Goal: Book appointment/travel/reservation

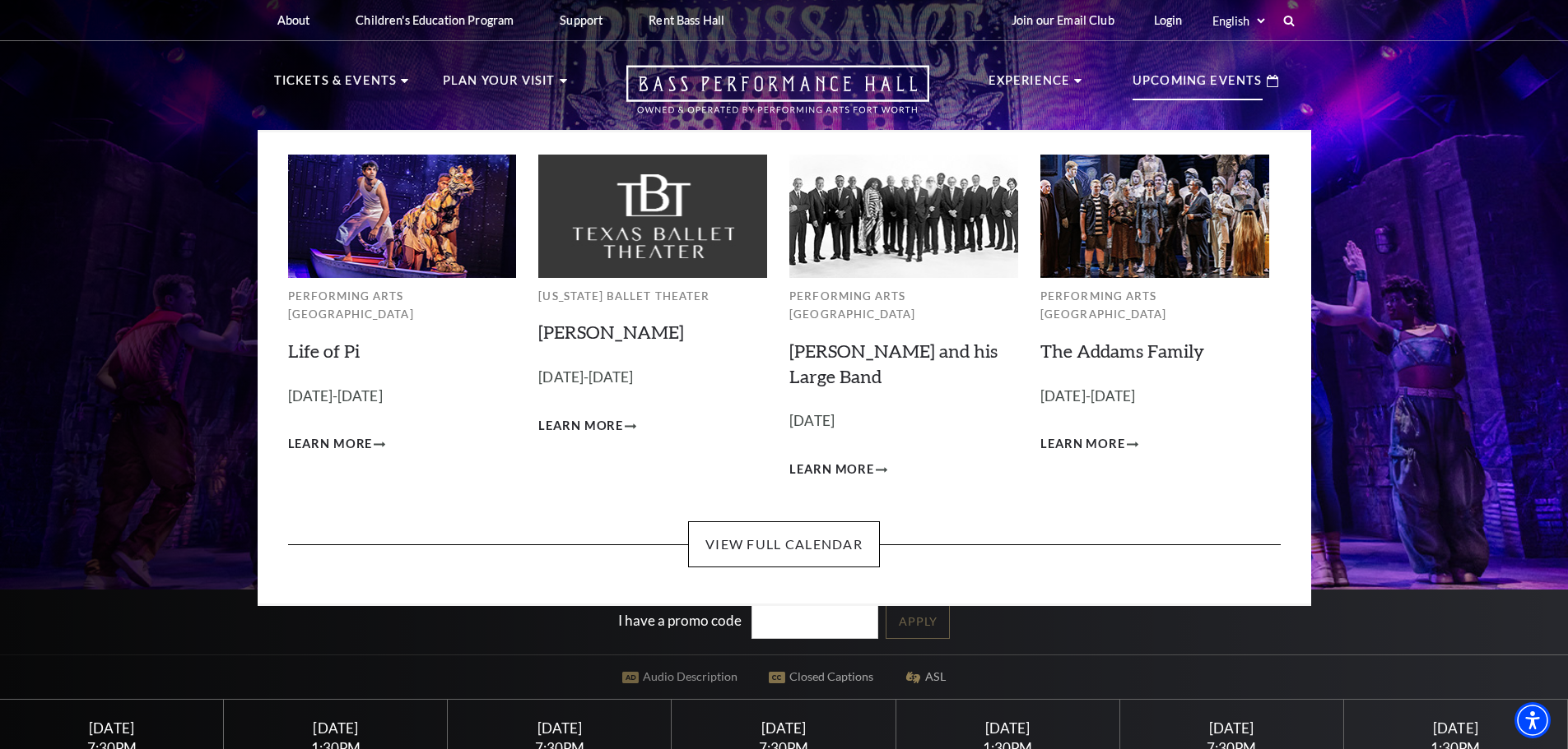
click at [1204, 65] on div "Upcoming Events" at bounding box center [1205, 81] width 178 height 47
click at [808, 524] on link "View Full Calendar" at bounding box center [784, 543] width 192 height 46
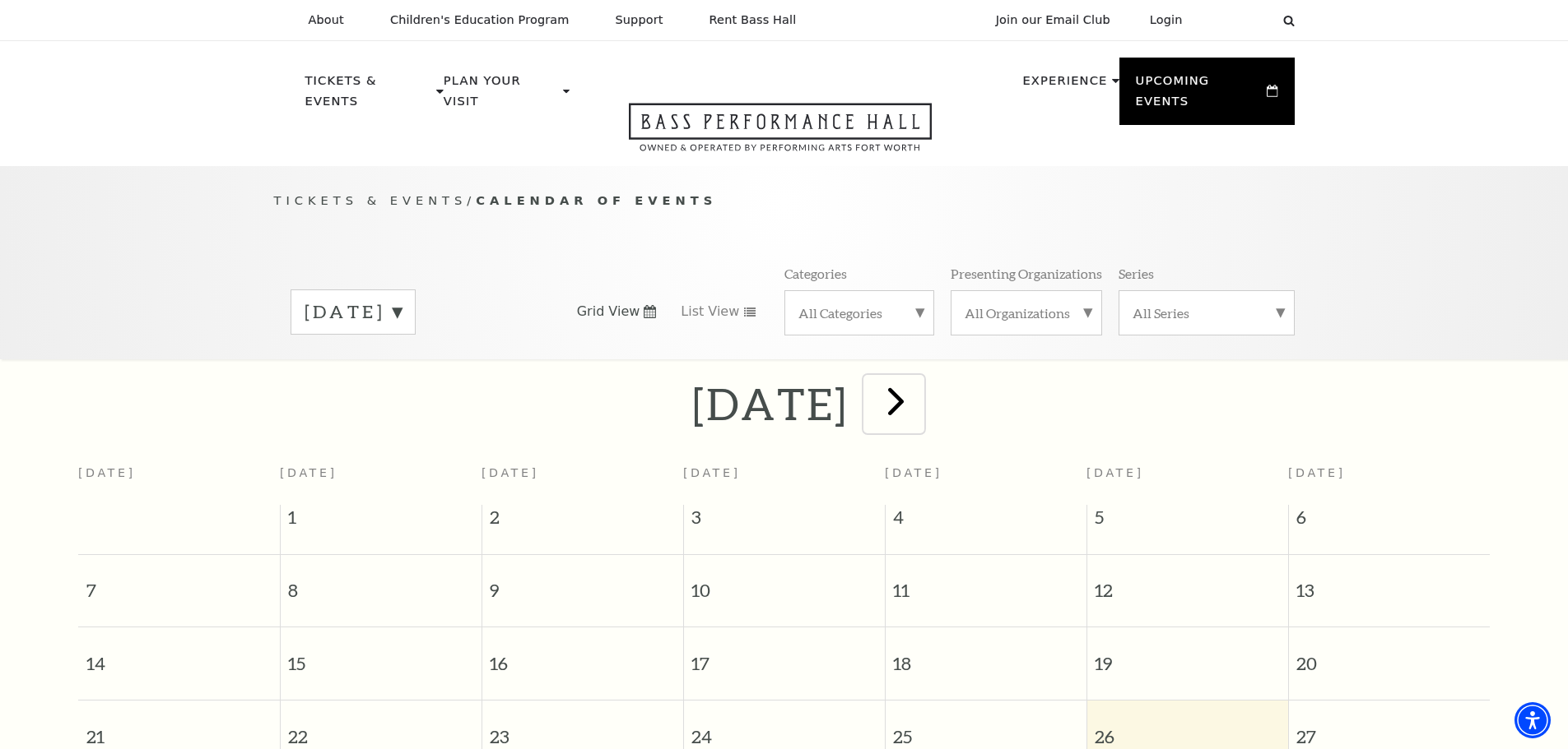
click at [919, 385] on span "next" at bounding box center [896, 401] width 47 height 47
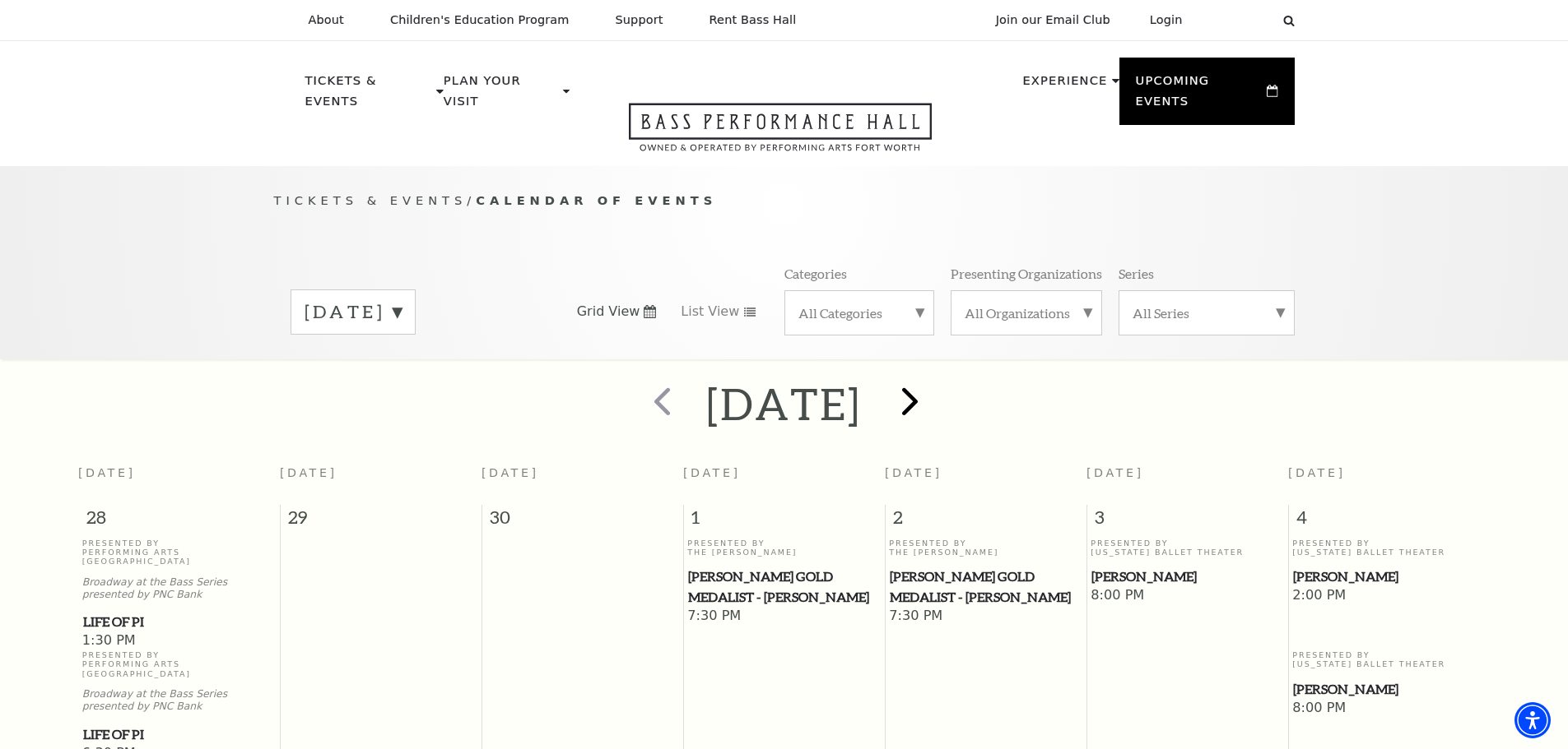
scroll to position [145, 0]
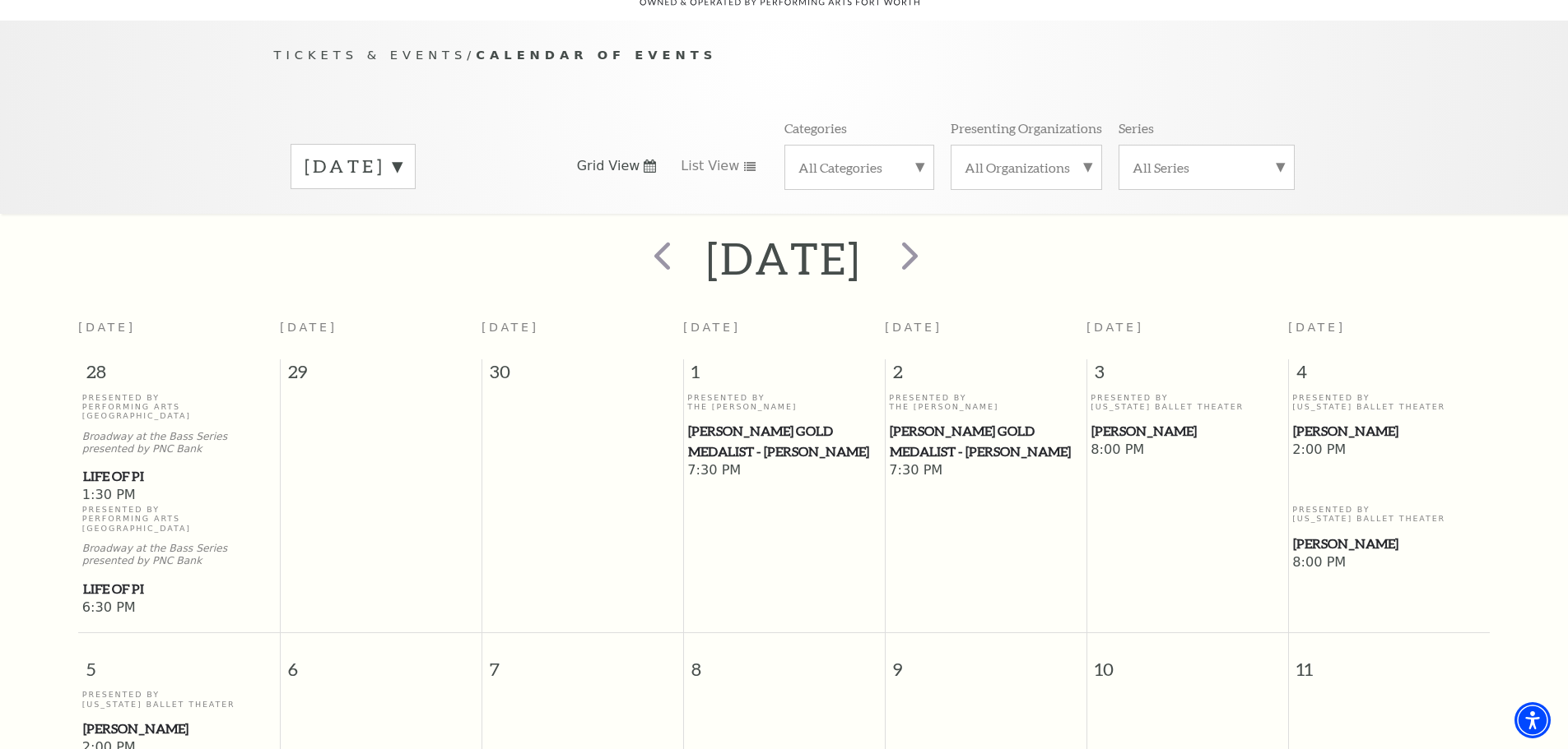
click at [894, 159] on label "All Categories" at bounding box center [859, 168] width 122 height 18
click at [899, 159] on label "All Categories" at bounding box center [859, 169] width 122 height 21
click at [934, 232] on span "next" at bounding box center [910, 255] width 47 height 47
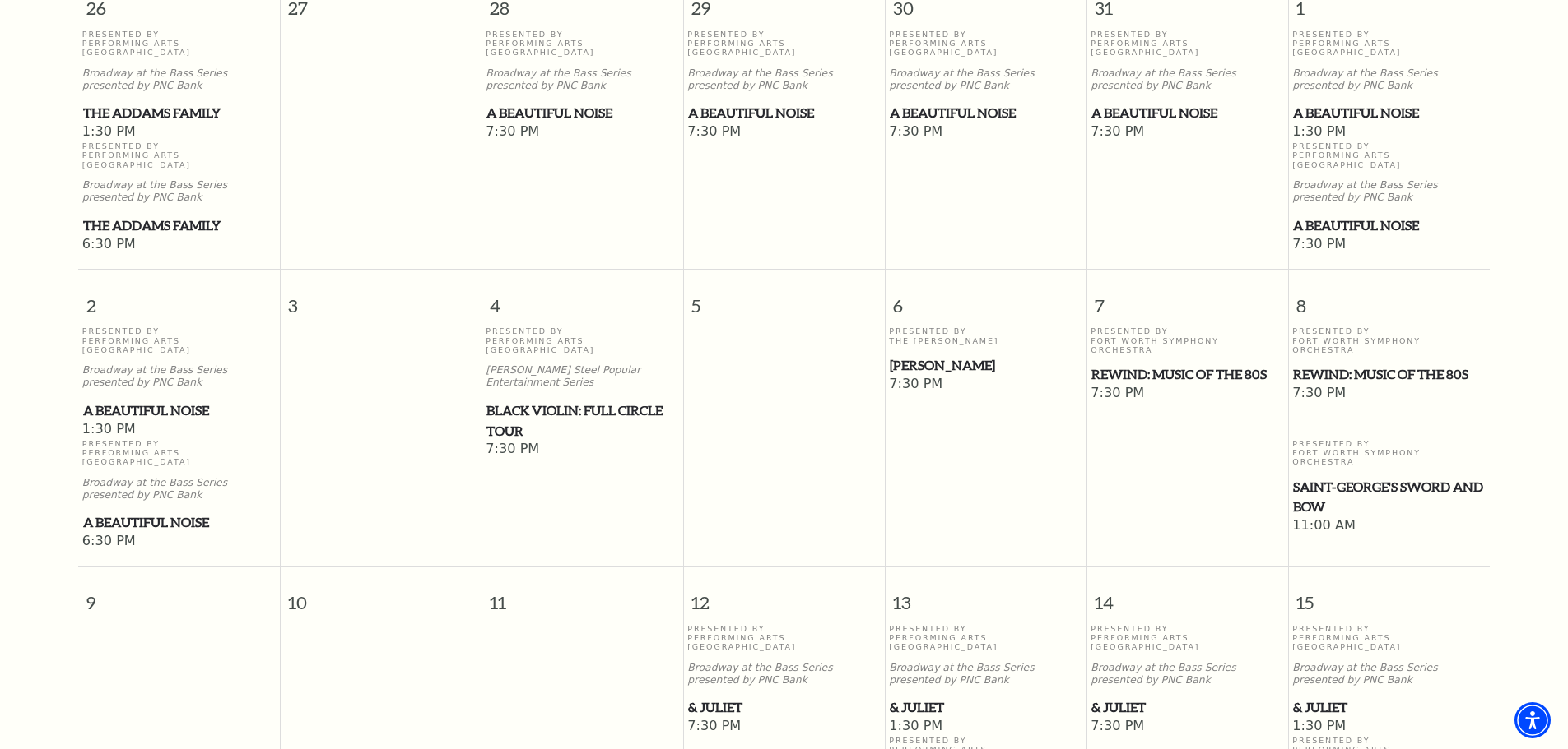
scroll to position [557, 0]
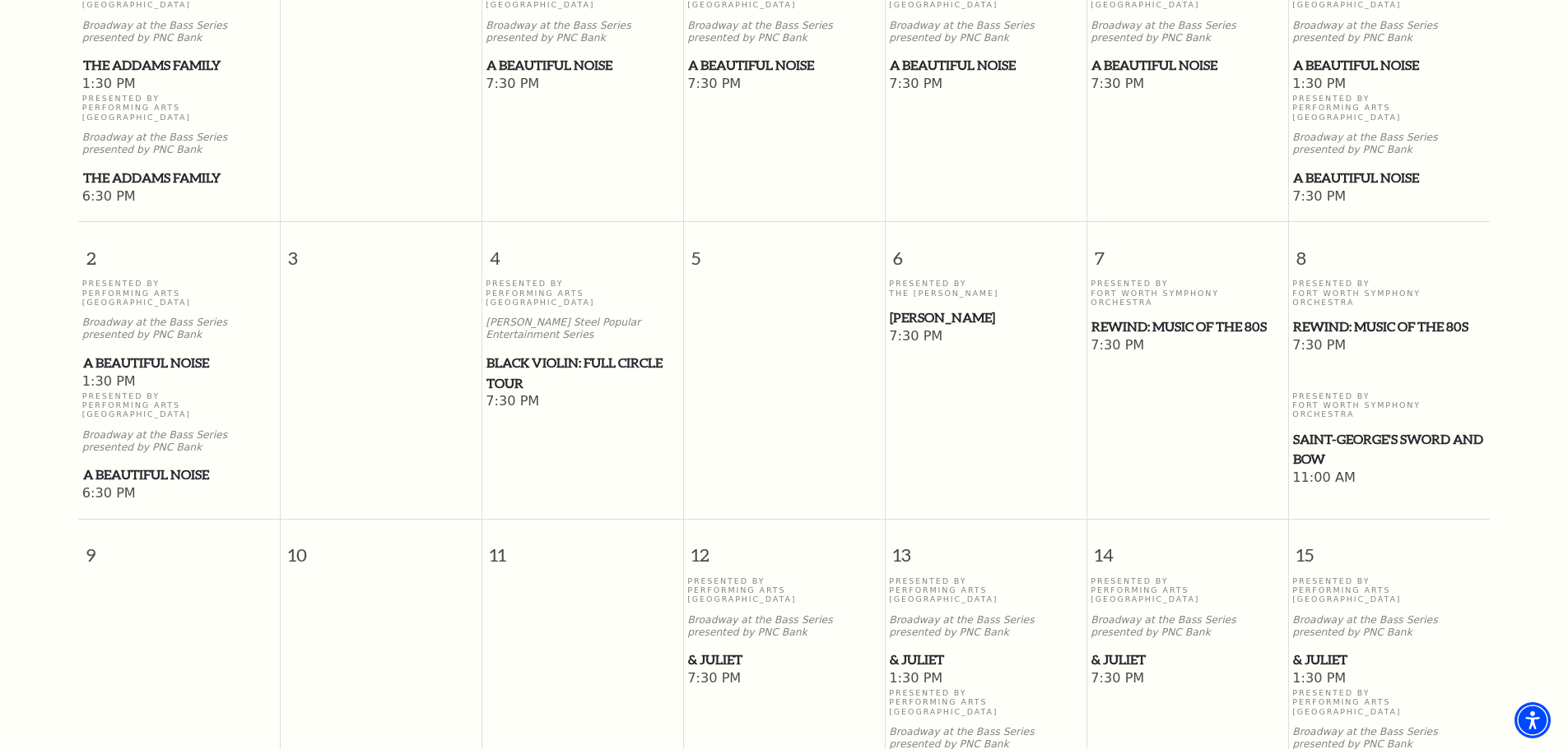
drag, startPoint x: 1362, startPoint y: 391, endPoint x: 1387, endPoint y: 421, distance: 39.1
click at [1387, 469] on span "11:00 AM" at bounding box center [1389, 478] width 193 height 19
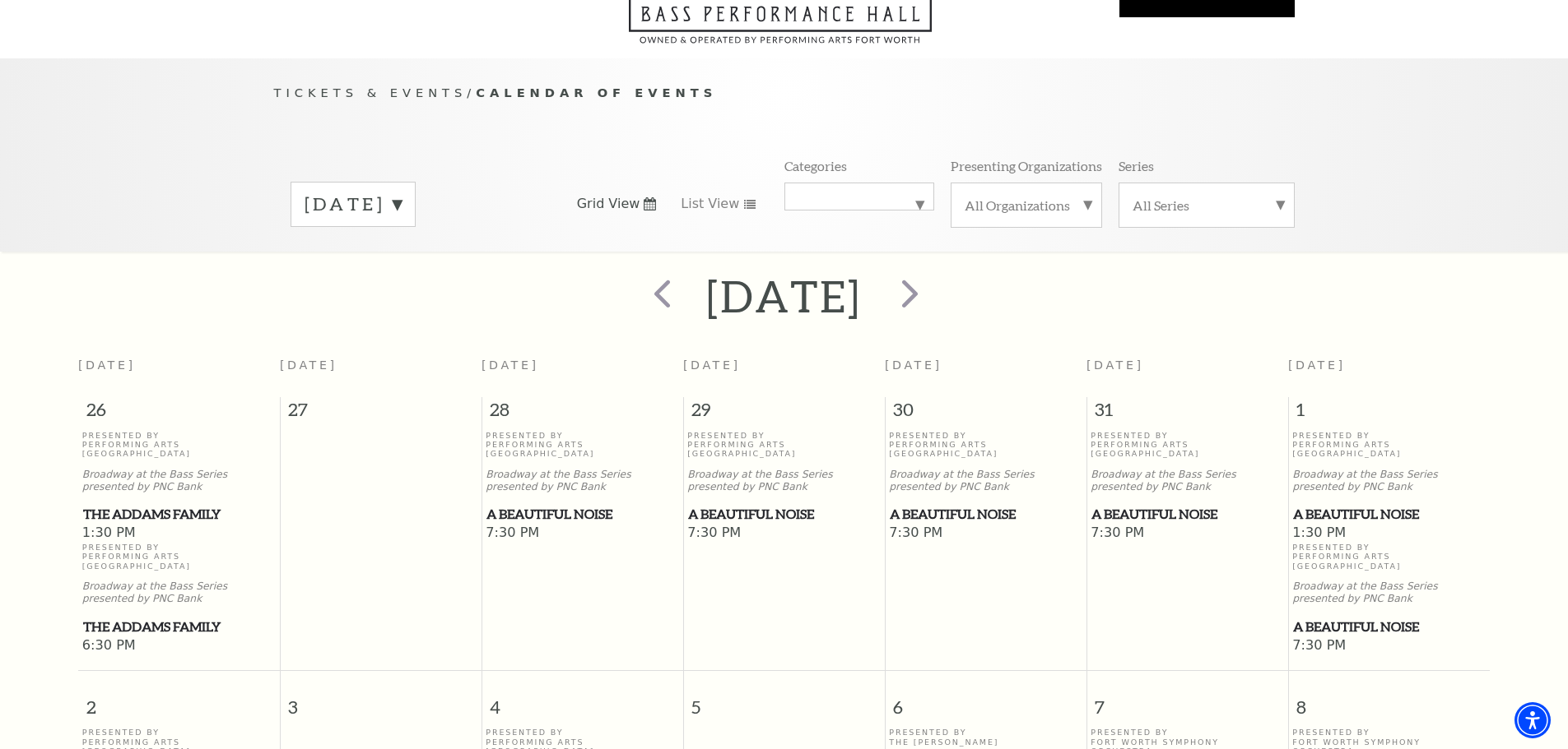
scroll to position [0, 0]
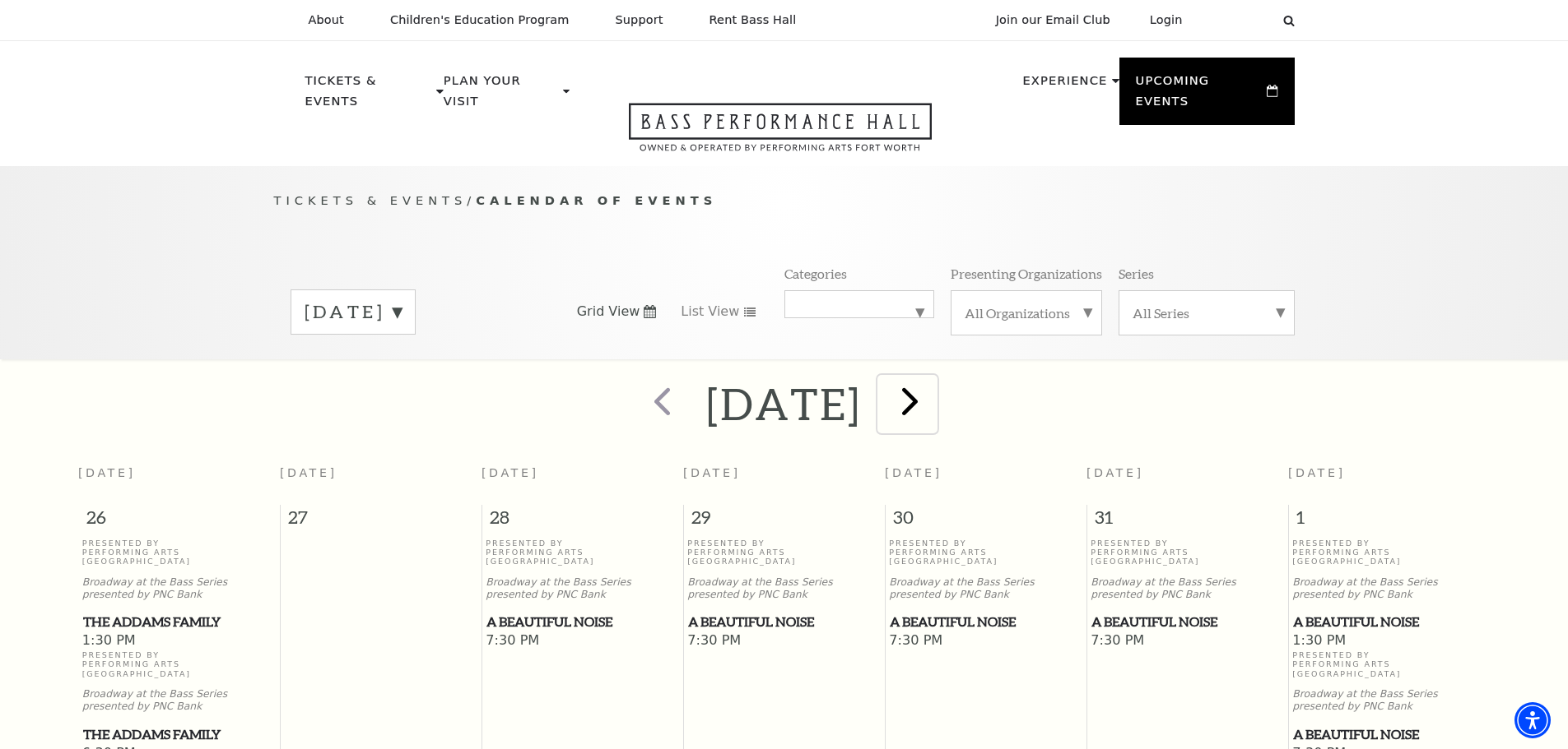
click at [934, 392] on span "next" at bounding box center [910, 401] width 47 height 47
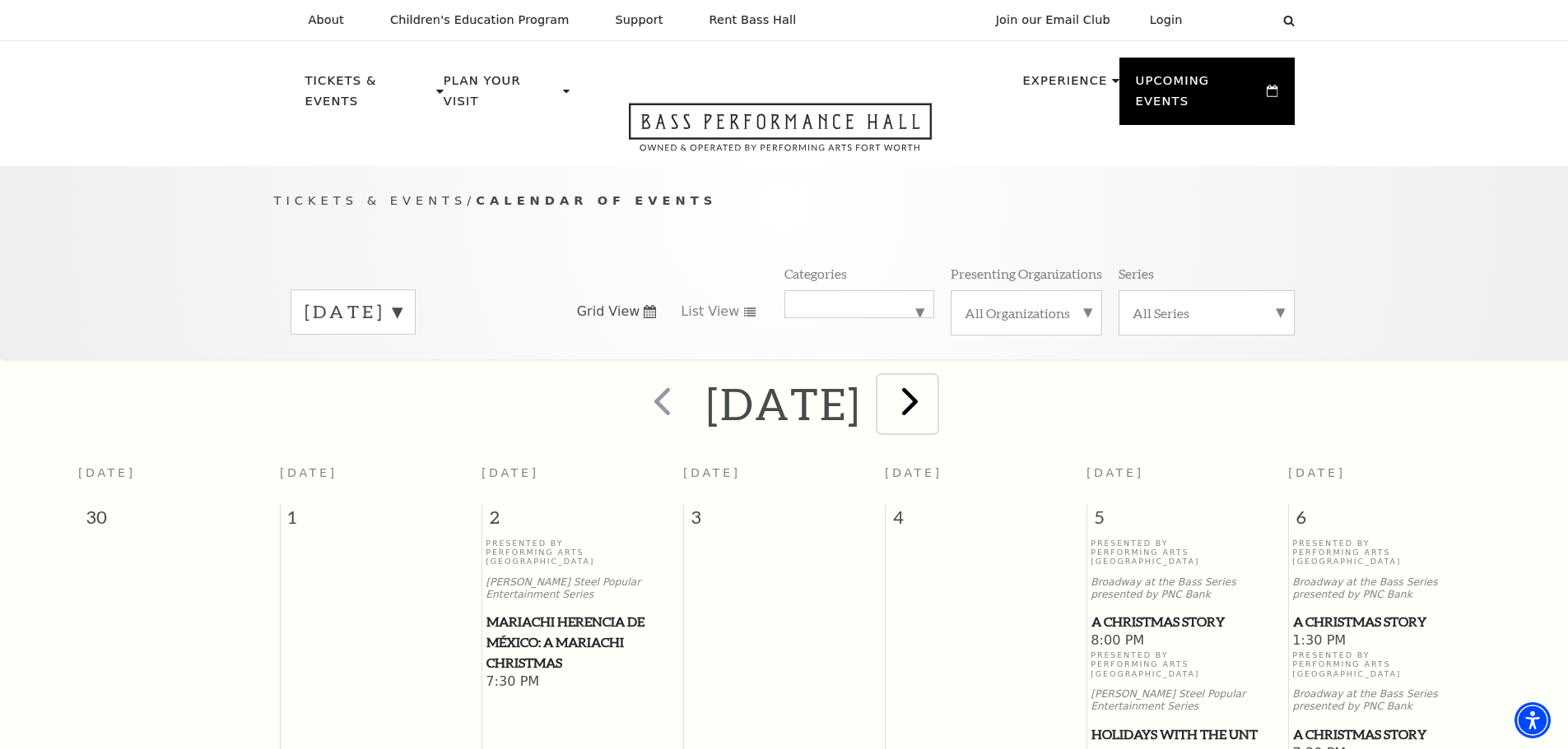
click at [934, 383] on span "next" at bounding box center [910, 401] width 47 height 47
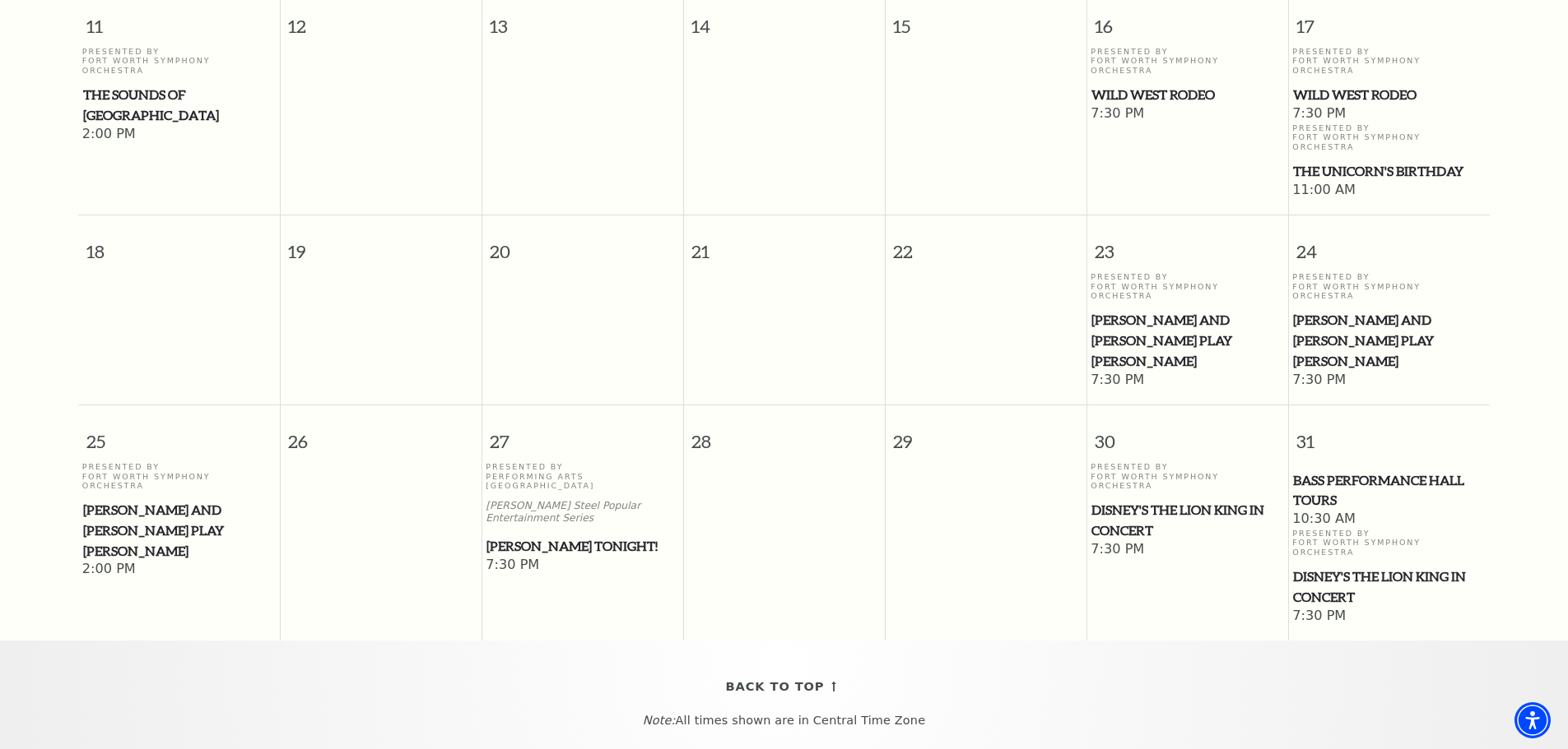
scroll to position [804, 0]
click at [1139, 498] on span "Disney's The Lion King in Concert" at bounding box center [1187, 517] width 192 height 40
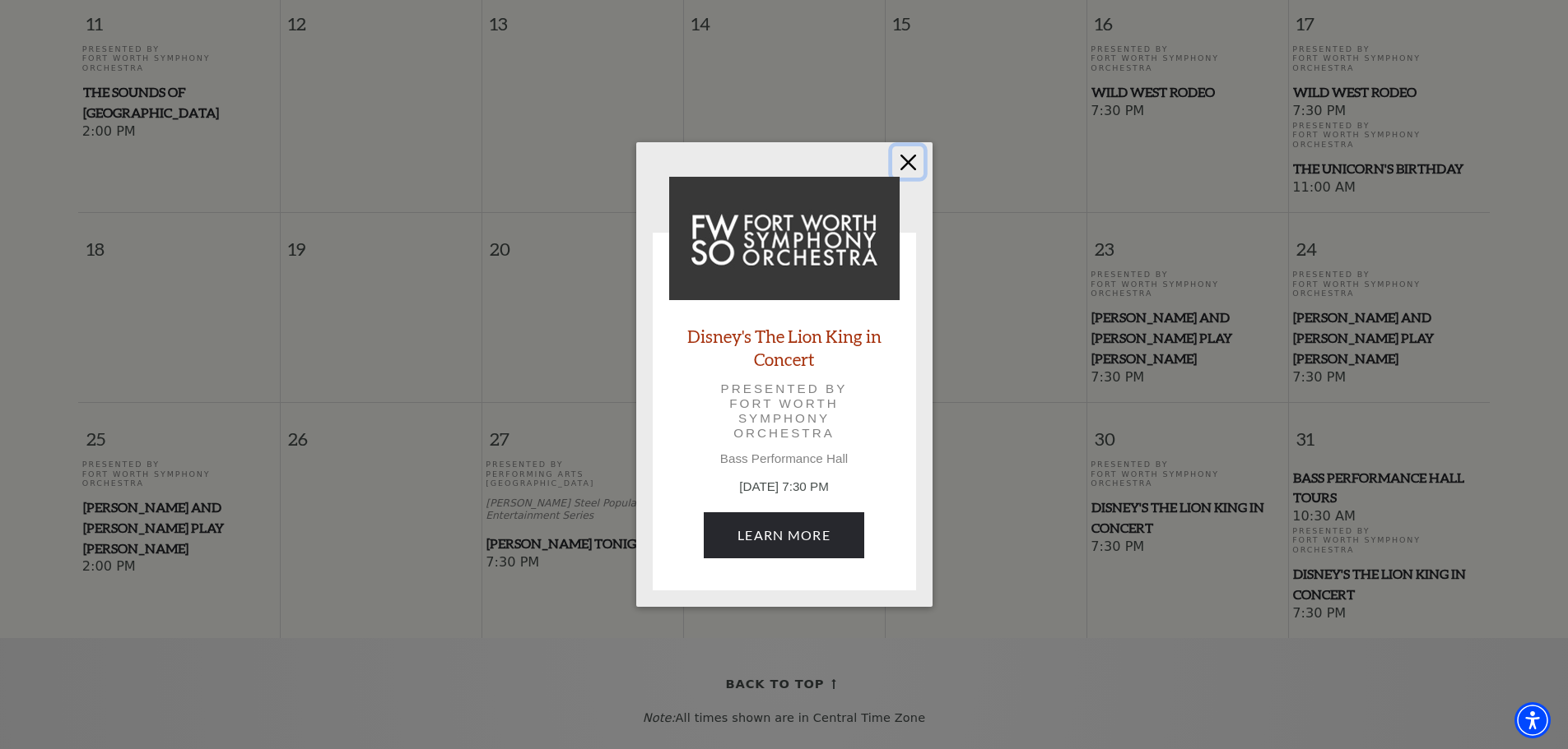
click at [907, 161] on button "Close" at bounding box center [908, 162] width 31 height 31
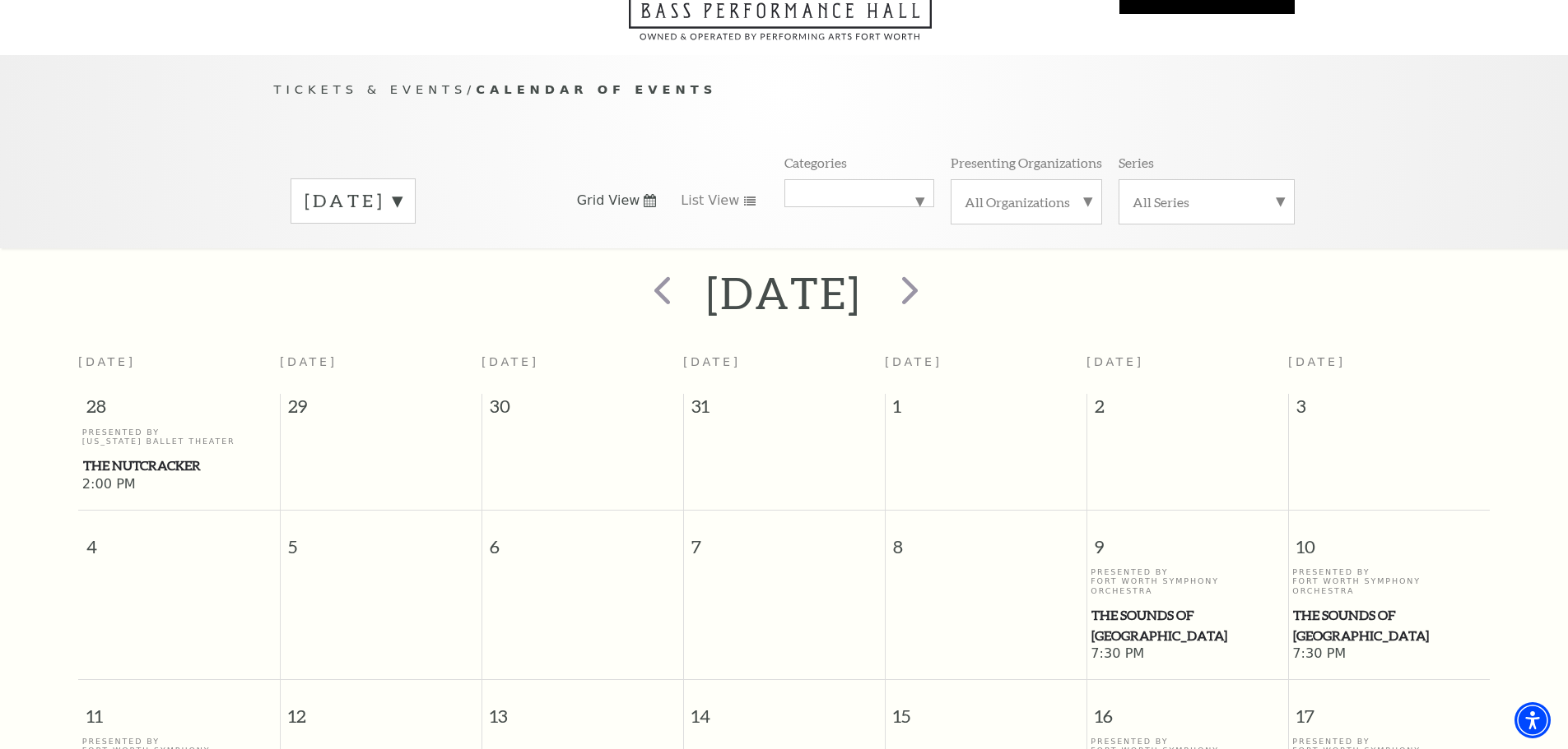
scroll to position [0, 0]
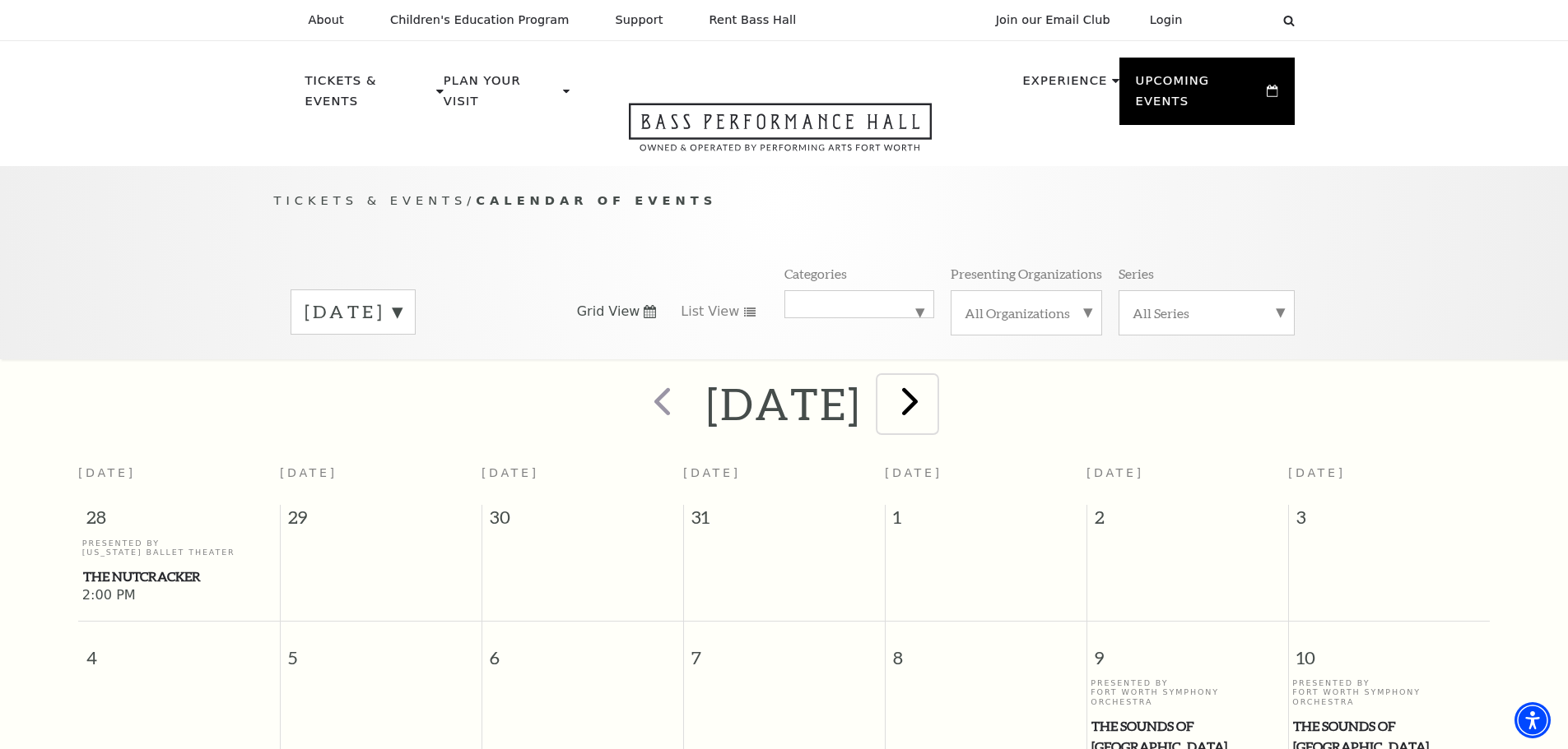
click at [934, 381] on span "next" at bounding box center [910, 401] width 47 height 47
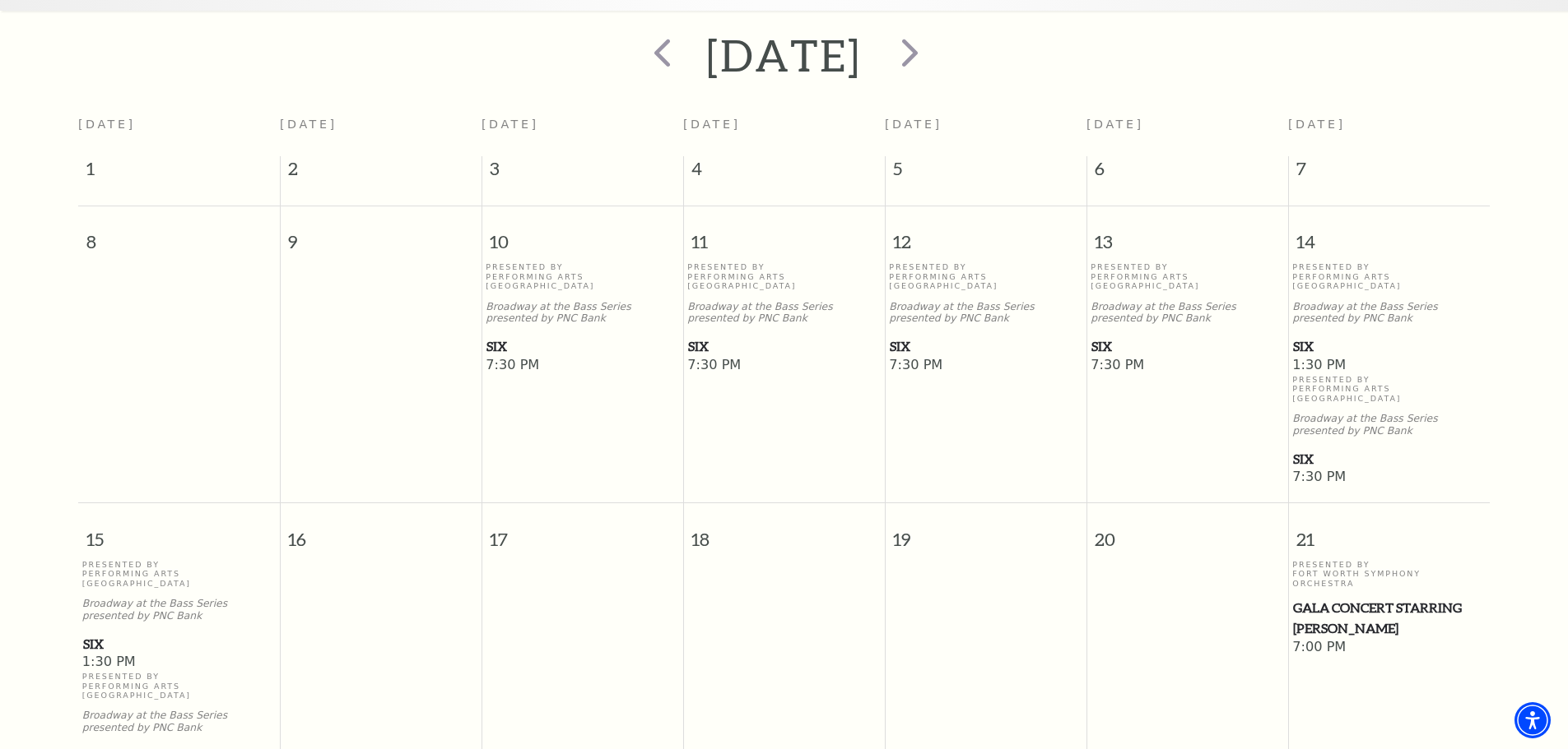
scroll to position [228, 0]
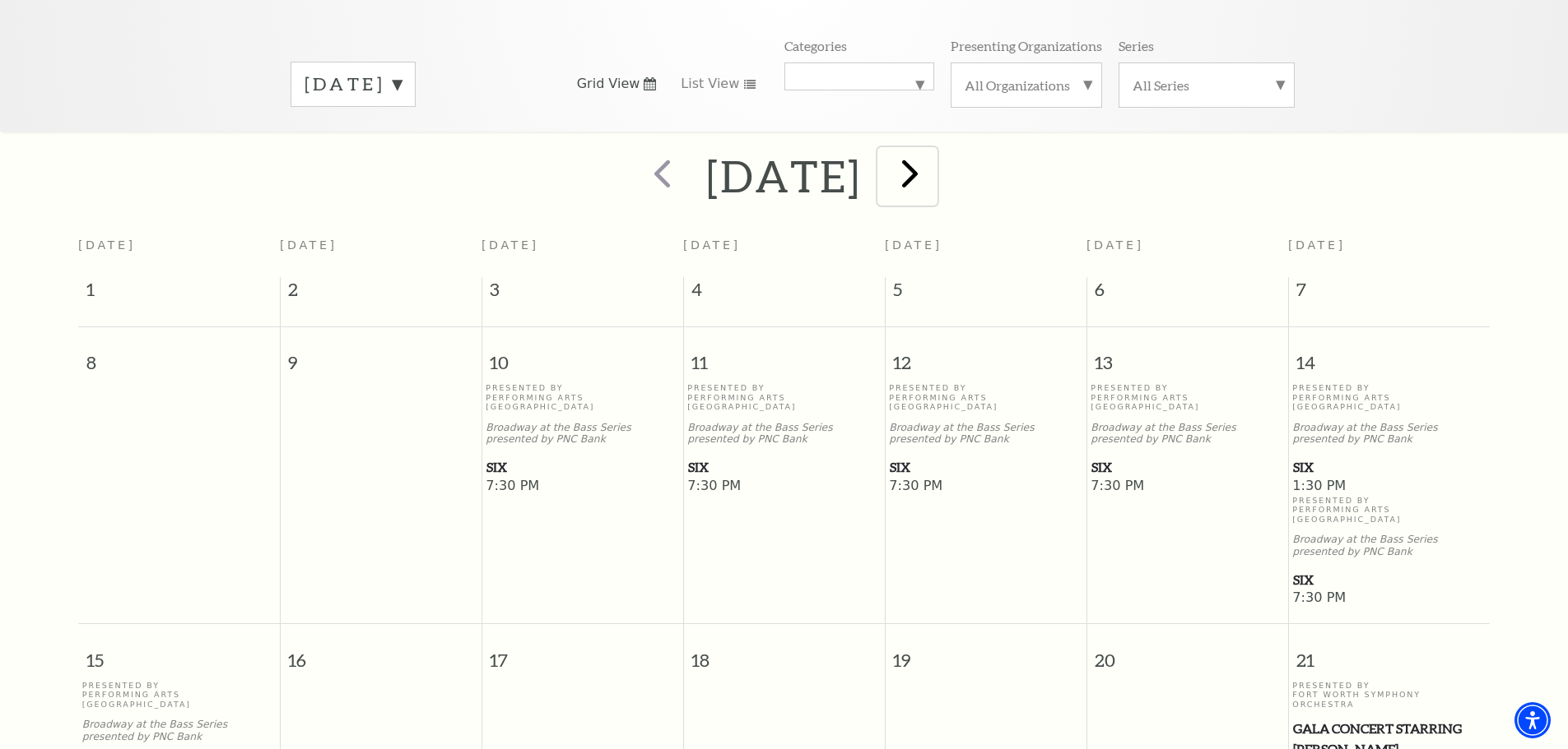
click at [934, 162] on span "next" at bounding box center [910, 173] width 47 height 47
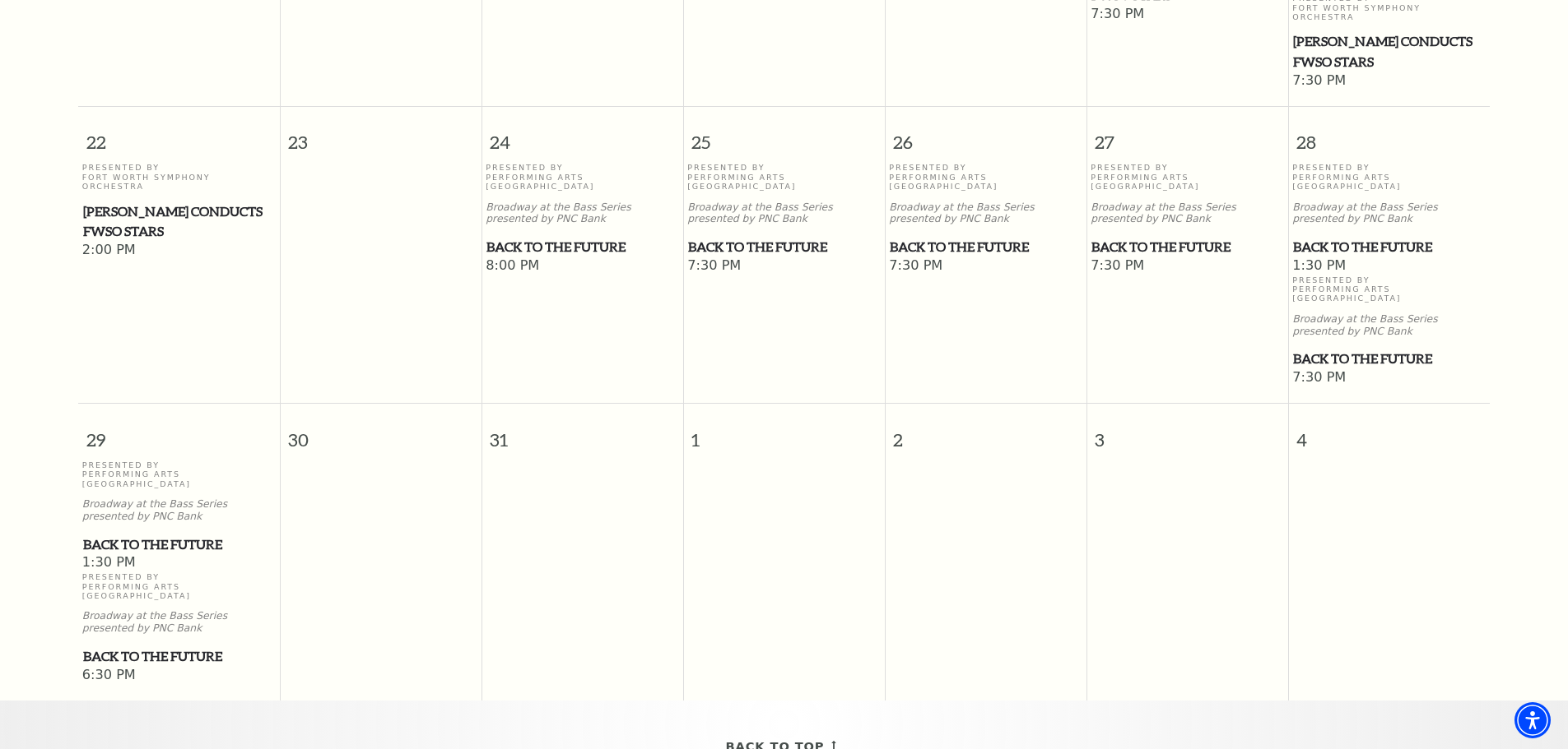
scroll to position [1051, 0]
